Goal: Task Accomplishment & Management: Use online tool/utility

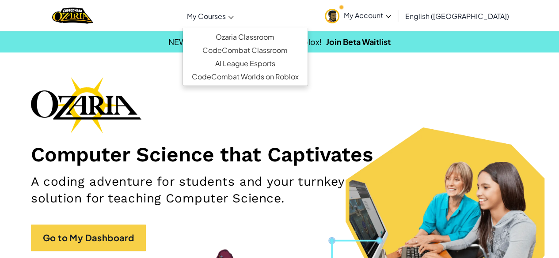
click at [238, 17] on link "My Courses" at bounding box center [210, 16] width 56 height 24
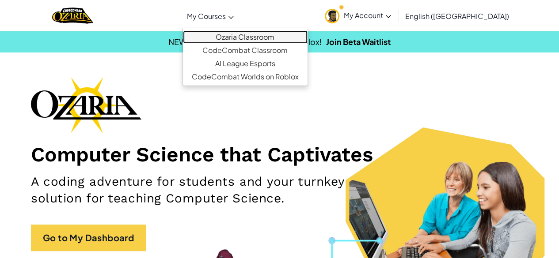
click at [261, 36] on link "Ozaria Classroom" at bounding box center [245, 36] width 125 height 13
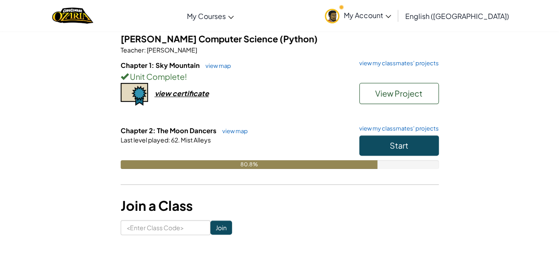
scroll to position [80, 0]
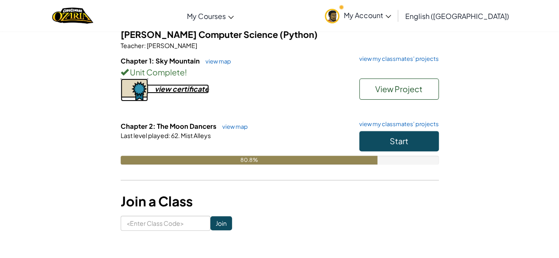
click at [174, 89] on div "view certificate" at bounding box center [182, 88] width 54 height 9
click at [397, 123] on link "view my classmates' projects" at bounding box center [397, 125] width 84 height 6
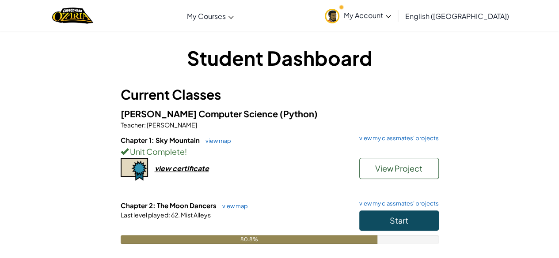
click at [414, 134] on div "[PERSON_NAME] Computer Science (Python) Teacher : [PERSON_NAME] Chapter 1: Sky …" at bounding box center [280, 182] width 318 height 151
click at [410, 137] on link "view my classmates' projects" at bounding box center [397, 139] width 84 height 6
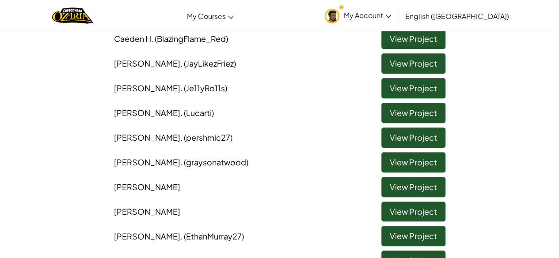
scroll to position [124, 0]
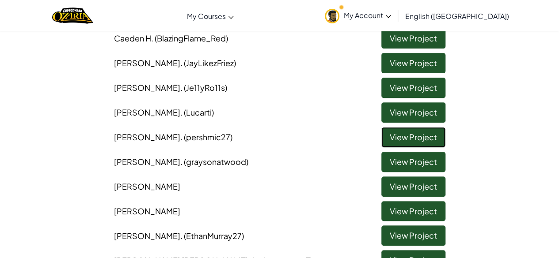
click at [408, 132] on link "View Project" at bounding box center [413, 137] width 64 height 20
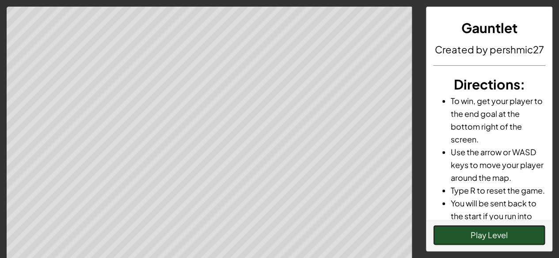
click at [477, 234] on button "Play Level" at bounding box center [489, 235] width 112 height 20
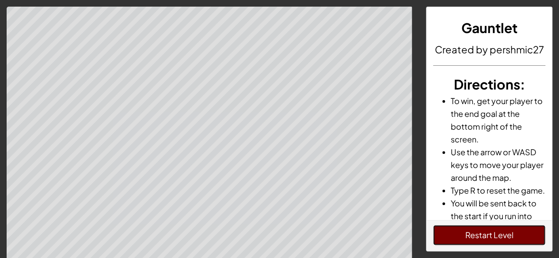
click at [477, 234] on button "Restart Level" at bounding box center [489, 235] width 112 height 20
